Goal: Check status: Check status

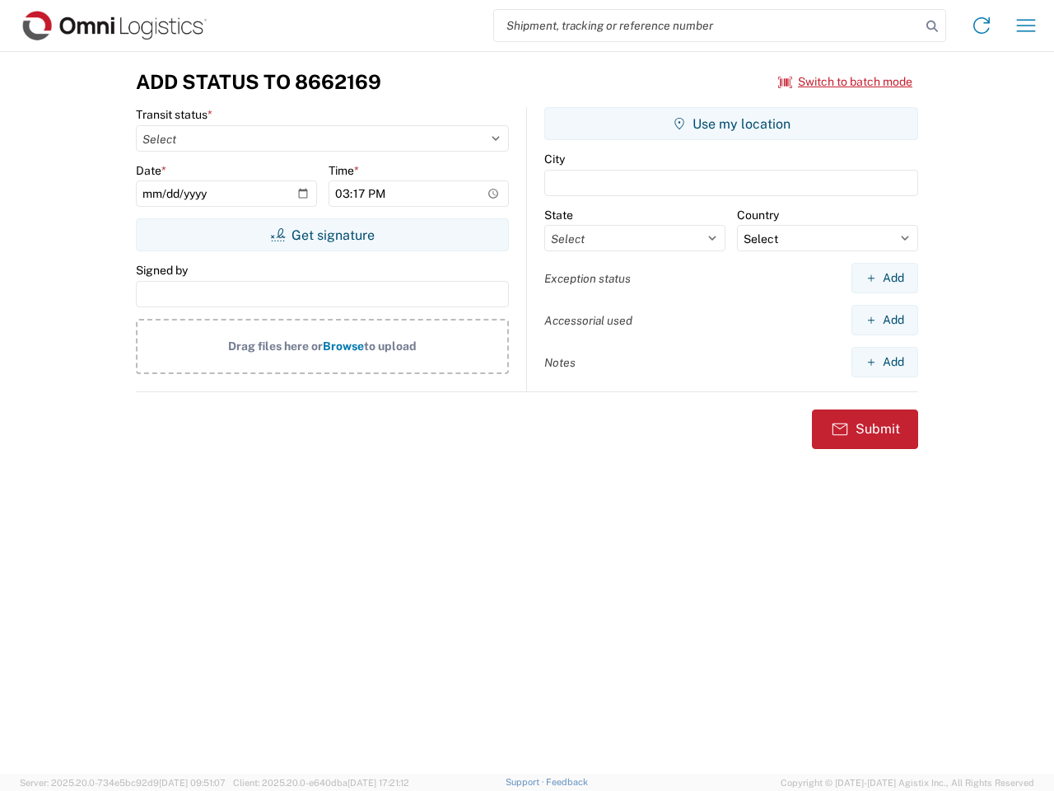
click at [707, 26] on input "search" at bounding box center [707, 25] width 427 height 31
click at [932, 26] on icon at bounding box center [932, 26] width 23 height 23
click at [982, 26] on icon at bounding box center [982, 25] width 26 height 26
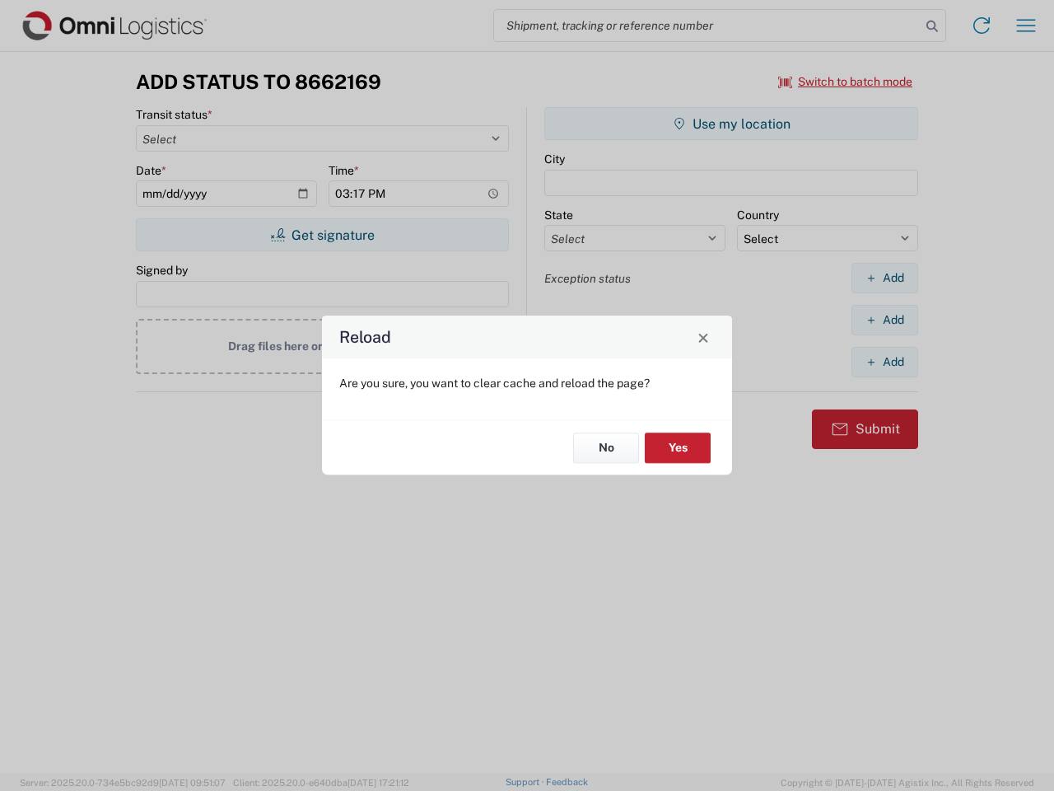
click at [1026, 26] on div "Reload Are you sure, you want to clear cache and reload the page? No Yes" at bounding box center [527, 395] width 1054 height 791
click at [846, 82] on div "Reload Are you sure, you want to clear cache and reload the page? No Yes" at bounding box center [527, 395] width 1054 height 791
click at [322, 235] on div "Reload Are you sure, you want to clear cache and reload the page? No Yes" at bounding box center [527, 395] width 1054 height 791
click at [731, 124] on div "Reload Are you sure, you want to clear cache and reload the page? No Yes" at bounding box center [527, 395] width 1054 height 791
click at [885, 278] on div "Reload Are you sure, you want to clear cache and reload the page? No Yes" at bounding box center [527, 395] width 1054 height 791
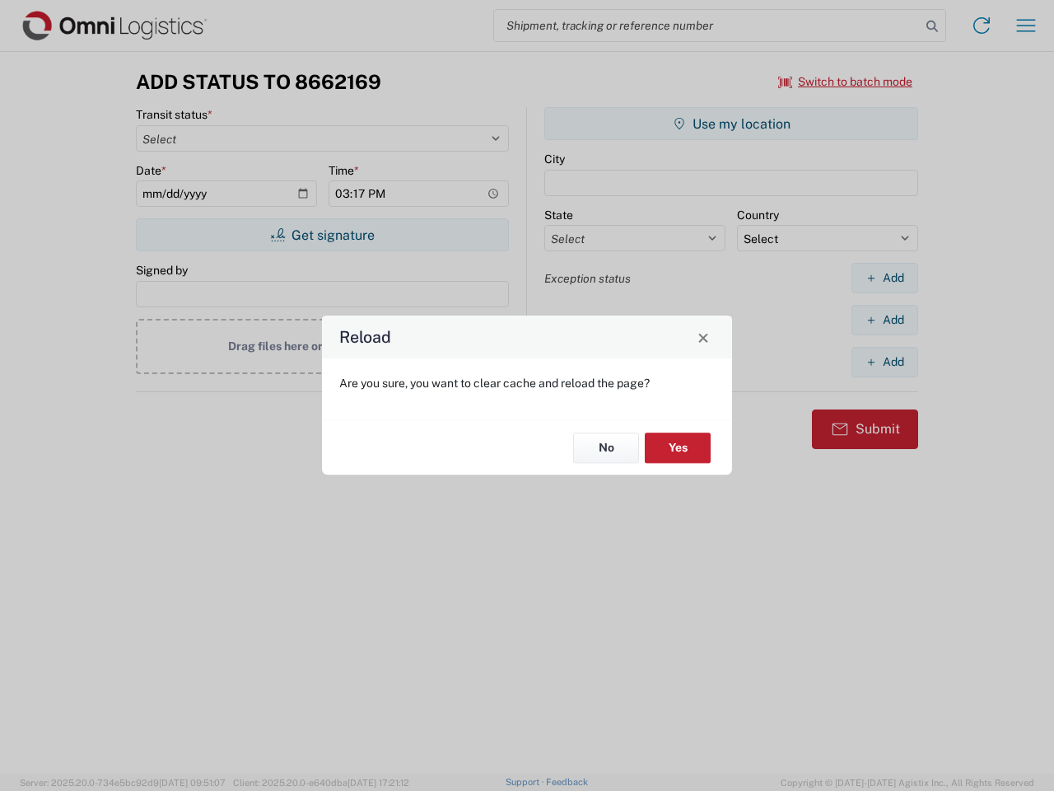
click at [885, 320] on div "Reload Are you sure, you want to clear cache and reload the page? No Yes" at bounding box center [527, 395] width 1054 height 791
click at [885, 362] on div "Reload Are you sure, you want to clear cache and reload the page? No Yes" at bounding box center [527, 395] width 1054 height 791
